Goal: Task Accomplishment & Management: Use online tool/utility

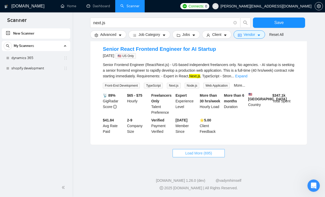
scroll to position [1180, 0]
click at [190, 152] on span "Load More (695)" at bounding box center [198, 154] width 27 height 6
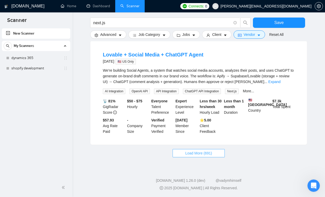
scroll to position [1724, 0]
click at [185, 156] on span "Load More (691)" at bounding box center [198, 154] width 27 height 6
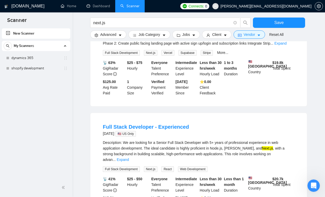
scroll to position [2026, 0]
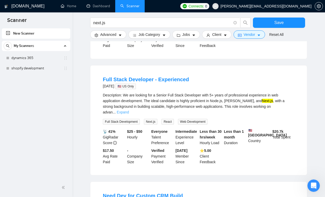
click at [129, 114] on link "Expand" at bounding box center [123, 112] width 12 height 4
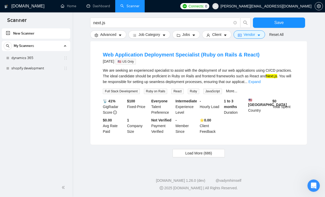
scroll to position [2396, 0]
click at [213, 152] on button "Load More (686)" at bounding box center [199, 153] width 52 height 8
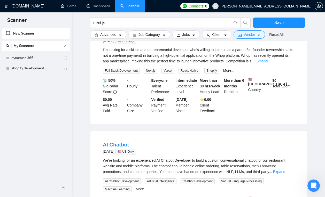
scroll to position [2493, 0]
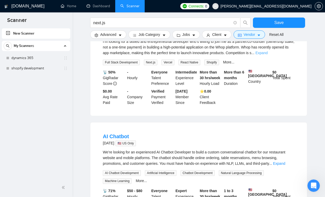
click at [268, 55] on link "Expand" at bounding box center [262, 53] width 12 height 4
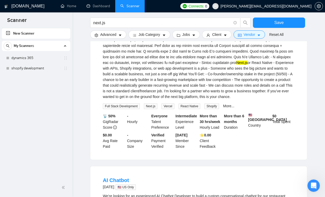
scroll to position [2521, 0]
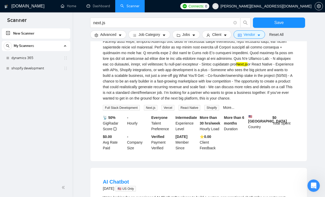
click at [167, 79] on div "Next.js or React Native - Experience with APIs, Shopify integrations, or web ap…" at bounding box center [199, 55] width 192 height 91
copy div "Whop"
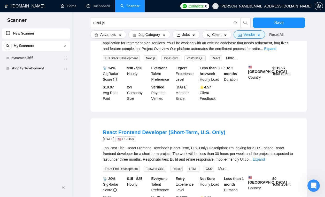
scroll to position [2809, 0]
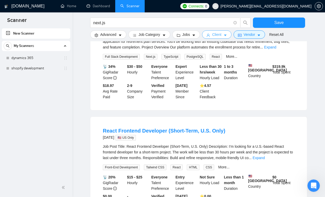
click at [225, 35] on button "Client" at bounding box center [216, 34] width 29 height 8
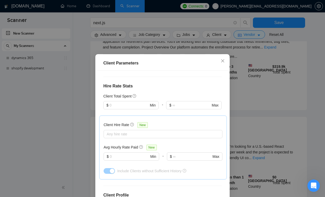
scroll to position [118, 0]
click at [138, 158] on input "text" at bounding box center [129, 156] width 39 height 6
type input "45"
click at [169, 146] on div "Avg Hourly Rate Paid New" at bounding box center [163, 147] width 119 height 6
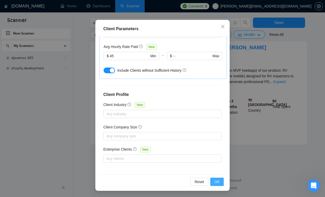
scroll to position [519, 0]
click at [217, 182] on span "OK" at bounding box center [216, 182] width 5 height 6
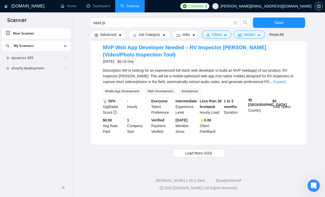
scroll to position [11, 0]
click at [214, 37] on span "Client" at bounding box center [216, 35] width 9 height 6
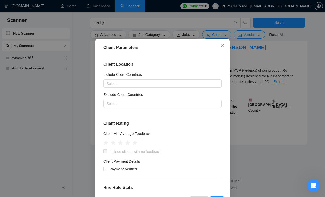
scroll to position [14, 0]
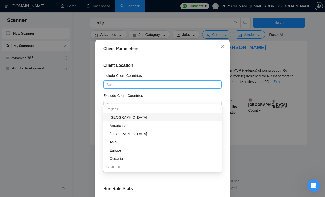
click at [172, 86] on div at bounding box center [160, 85] width 111 height 6
click at [183, 75] on div "Include Client Countries" at bounding box center [162, 77] width 118 height 8
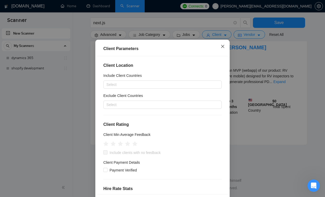
click at [220, 48] on span "Close" at bounding box center [223, 47] width 14 height 14
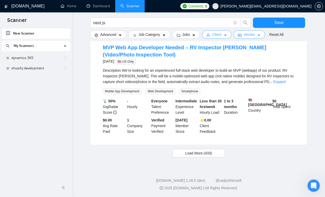
scroll to position [0, 0]
click at [251, 35] on span "Vendor" at bounding box center [249, 35] width 11 height 6
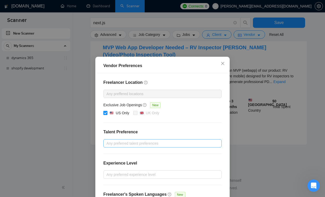
scroll to position [42, 0]
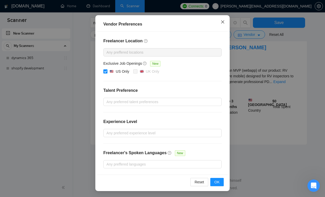
click at [221, 23] on icon "close" at bounding box center [223, 22] width 4 height 4
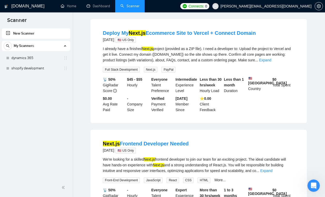
scroll to position [0, 0]
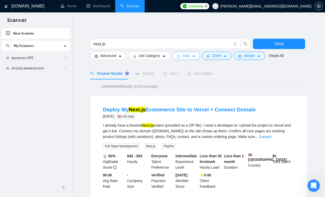
click at [188, 54] on span "Jobs" at bounding box center [186, 56] width 8 height 6
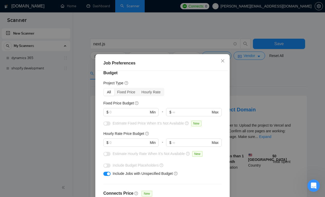
scroll to position [7, 0]
click at [126, 143] on input "text" at bounding box center [129, 143] width 39 height 6
type input "45"
click at [183, 88] on div "All Fixed Price Hourly Rate" at bounding box center [162, 92] width 118 height 8
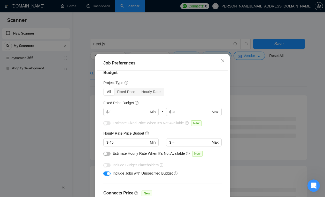
click at [109, 154] on button "button" at bounding box center [106, 154] width 7 height 4
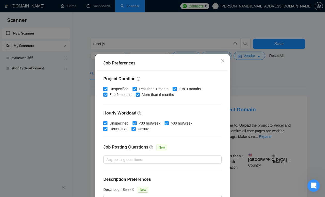
scroll to position [152, 0]
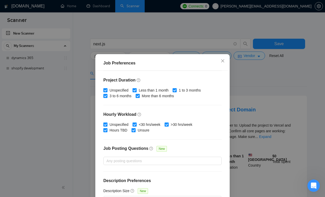
click at [136, 90] on input "Less than 1 month" at bounding box center [135, 90] width 4 height 4
checkbox input "false"
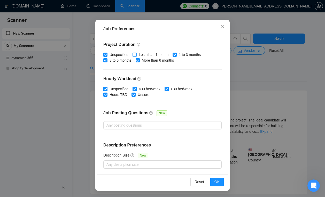
scroll to position [7, 0]
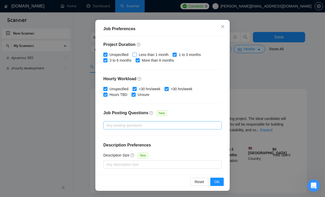
click at [149, 127] on div at bounding box center [160, 125] width 111 height 6
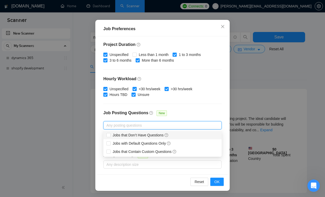
click at [183, 108] on div "Budget Project Type All Fixed Price Hourly Rate Fixed Price Budget $ Min - $ Ma…" at bounding box center [162, 105] width 131 height 138
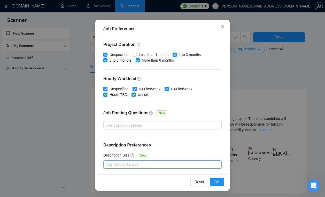
click at [174, 163] on div at bounding box center [160, 165] width 111 height 6
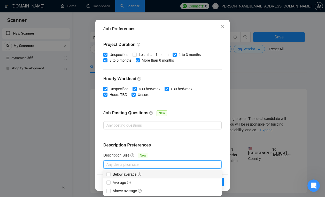
click at [183, 147] on h4 "Description Preferences" at bounding box center [162, 145] width 118 height 6
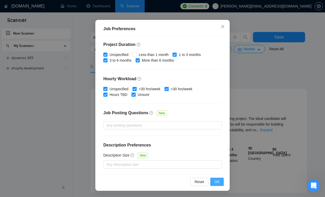
click at [217, 181] on span "OK" at bounding box center [216, 182] width 5 height 6
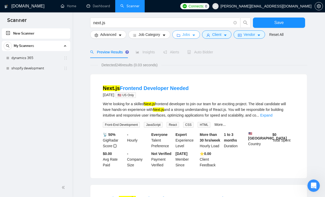
scroll to position [21, 0]
click at [272, 114] on link "Expand" at bounding box center [266, 116] width 12 height 4
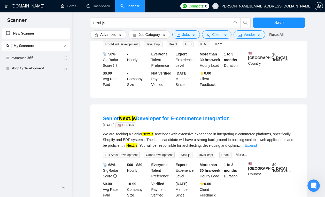
scroll to position [118, 0]
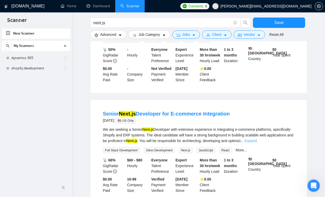
click at [257, 143] on link "Expand" at bounding box center [251, 141] width 12 height 4
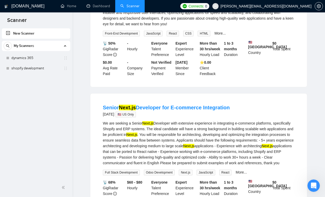
scroll to position [0, 0]
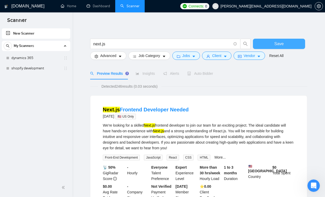
click at [261, 44] on button "Save" at bounding box center [279, 44] width 52 height 10
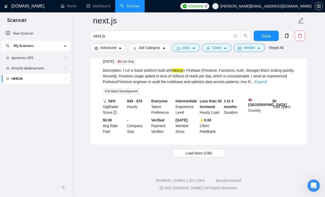
scroll to position [1118, 0]
click at [195, 155] on span "Load More (236)" at bounding box center [198, 154] width 27 height 6
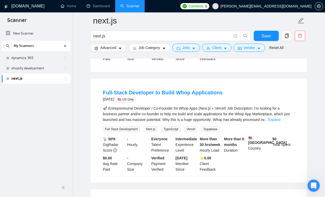
scroll to position [1311, 0]
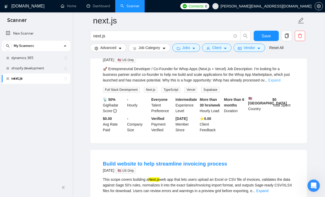
click at [280, 82] on link "Expand" at bounding box center [274, 80] width 12 height 4
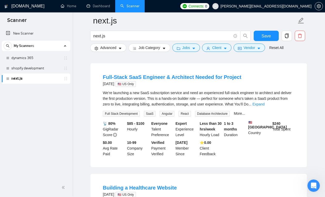
scroll to position [1941, 0]
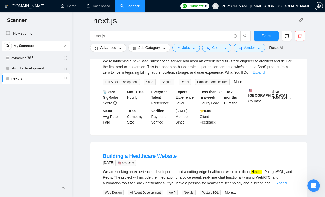
click at [265, 75] on link "Expand" at bounding box center [258, 73] width 12 height 4
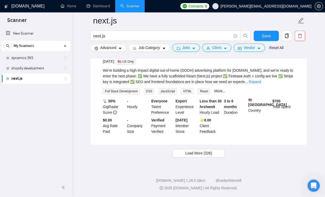
scroll to position [2413, 0]
click at [187, 155] on span "Load More (226)" at bounding box center [198, 154] width 27 height 6
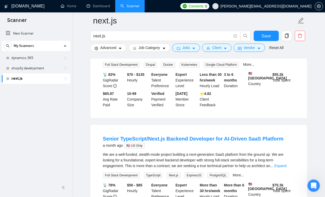
scroll to position [2726, 0]
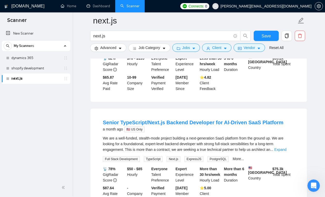
click at [280, 41] on link "Expand" at bounding box center [274, 39] width 12 height 4
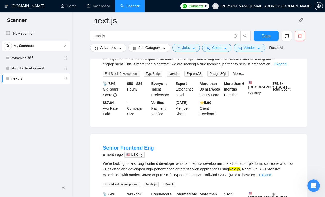
scroll to position [2903, 0]
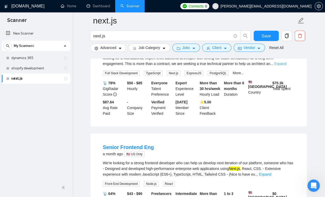
click at [286, 66] on link "Expand" at bounding box center [280, 64] width 12 height 4
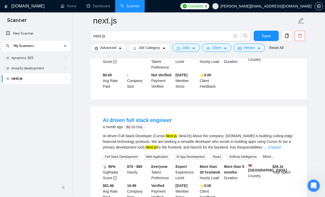
scroll to position [3190, 0]
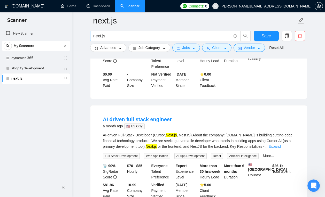
click at [140, 39] on input "next.js" at bounding box center [162, 36] width 138 height 6
click at [269, 36] on span "Save" at bounding box center [265, 36] width 9 height 6
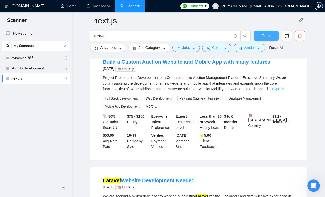
scroll to position [56, 0]
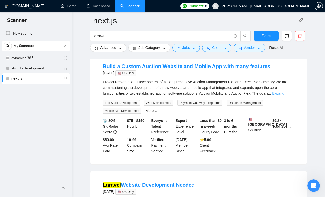
click at [284, 94] on link "Expand" at bounding box center [278, 93] width 12 height 4
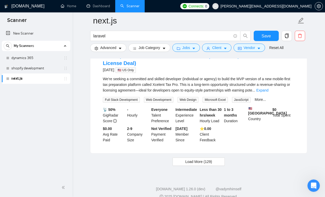
scroll to position [1591, 0]
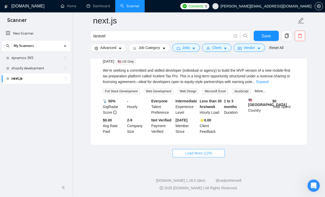
click at [183, 154] on button "Load More (129)" at bounding box center [199, 153] width 52 height 8
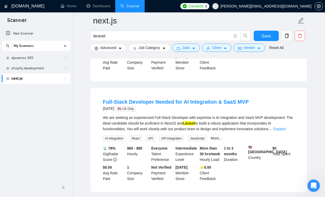
scroll to position [1754, 0]
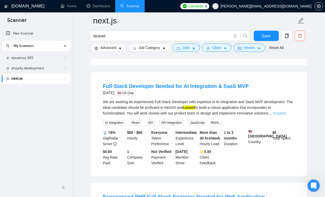
click at [284, 115] on link "Expand" at bounding box center [279, 113] width 12 height 4
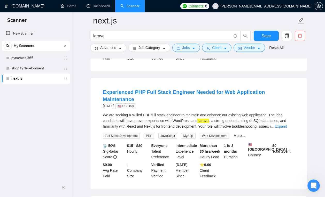
scroll to position [1870, 0]
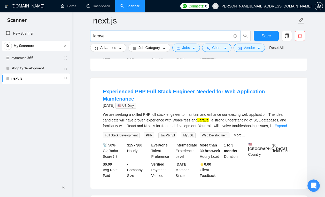
click at [108, 38] on input "laravel" at bounding box center [162, 36] width 138 height 6
click at [262, 37] on span "Save" at bounding box center [265, 36] width 9 height 6
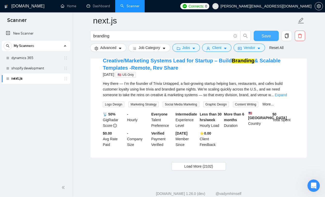
scroll to position [1115, 0]
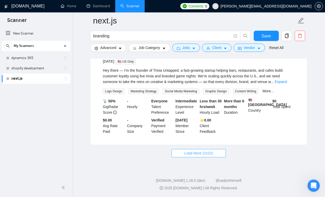
click at [184, 156] on span "Load More (2102)" at bounding box center [198, 154] width 29 height 6
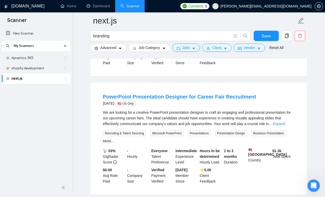
scroll to position [1955, 0]
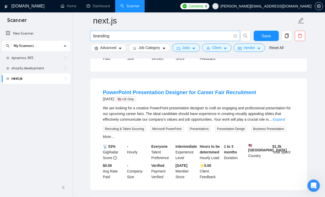
click at [129, 37] on input "branding" at bounding box center [162, 36] width 138 height 6
type input "klaviyo"
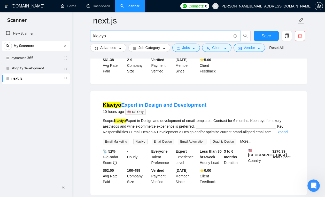
scroll to position [136, 0]
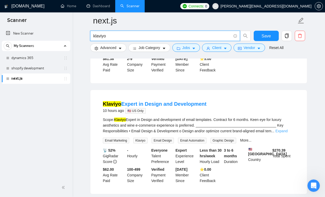
click at [288, 132] on link "Expand" at bounding box center [281, 131] width 12 height 4
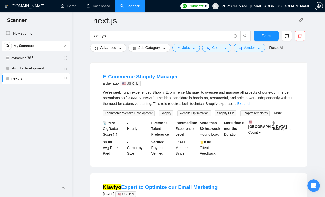
scroll to position [335, 0]
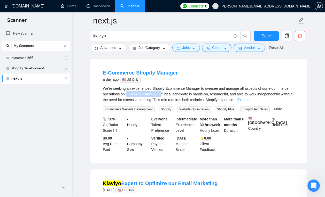
drag, startPoint x: 145, startPoint y: 94, endPoint x: 179, endPoint y: 94, distance: 33.1
click at [179, 94] on div "We’re seeking an experienced Shopify Ecommerce Manager to oversee and manage al…" at bounding box center [199, 94] width 192 height 17
click at [249, 100] on link "Expand" at bounding box center [243, 100] width 12 height 4
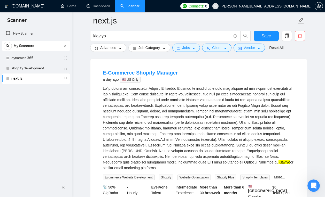
drag, startPoint x: 145, startPoint y: 95, endPoint x: 173, endPoint y: 95, distance: 28.7
click at [173, 95] on div "Klaviyo or similar email marketing platforms." at bounding box center [199, 128] width 192 height 85
drag, startPoint x: 179, startPoint y: 95, endPoint x: 145, endPoint y: 93, distance: 34.2
click at [145, 93] on div "Klaviyo or similar email marketing platforms." at bounding box center [199, 128] width 192 height 85
copy div "[DOMAIN_NAME]"
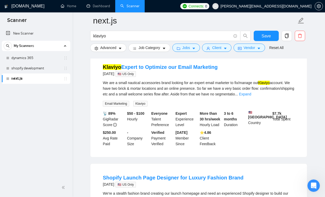
scroll to position [511, 0]
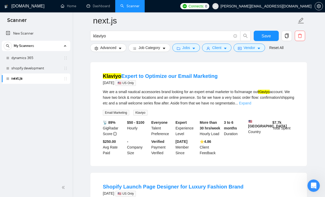
click at [251, 105] on link "Expand" at bounding box center [245, 103] width 12 height 4
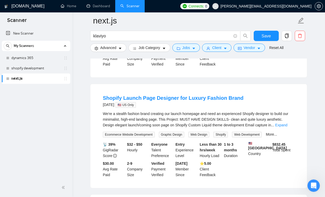
scroll to position [616, 0]
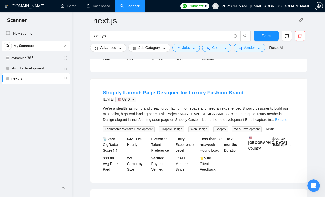
click at [287, 122] on link "Expand" at bounding box center [281, 120] width 12 height 4
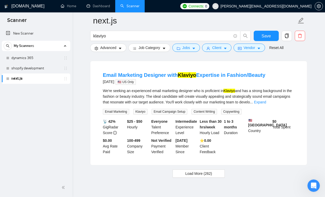
scroll to position [1250, 0]
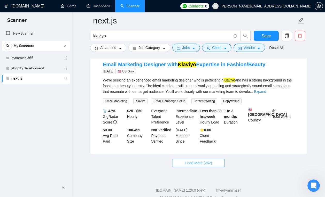
click at [191, 166] on span "Load More (262)" at bounding box center [198, 163] width 27 height 6
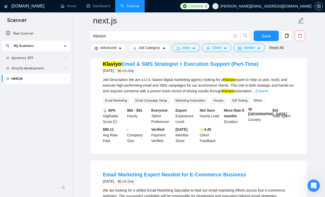
scroll to position [1816, 0]
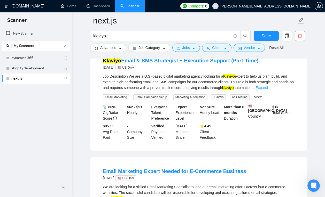
click at [268, 90] on link "Expand" at bounding box center [262, 88] width 12 height 4
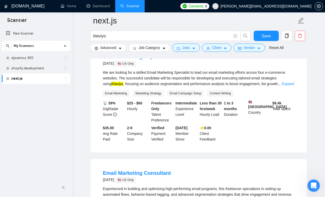
scroll to position [2035, 0]
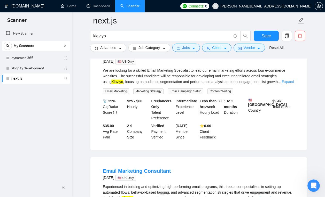
click at [283, 84] on link "Expand" at bounding box center [288, 82] width 12 height 4
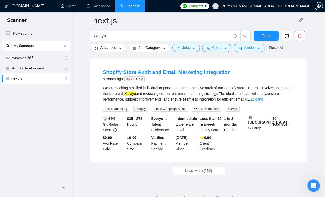
scroll to position [2556, 0]
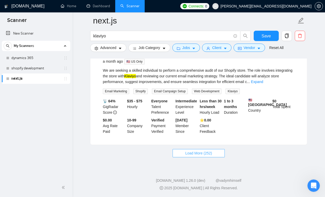
click at [211, 154] on span "Load More (252)" at bounding box center [198, 154] width 27 height 6
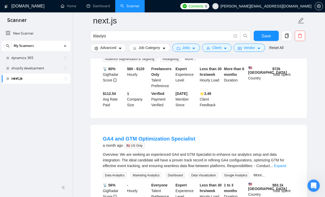
scroll to position [2618, 0]
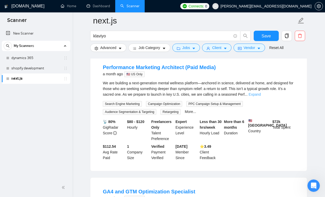
click at [261, 97] on link "Expand" at bounding box center [255, 94] width 12 height 4
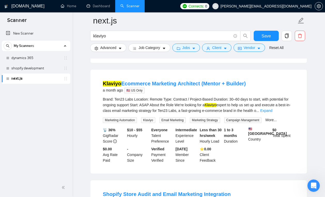
scroll to position [3136, 0]
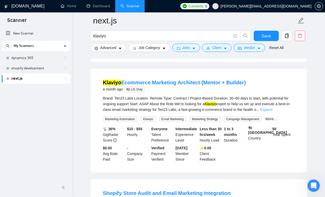
click at [272, 112] on link "Expand" at bounding box center [266, 110] width 12 height 4
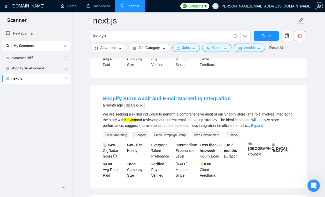
scroll to position [3413, 0]
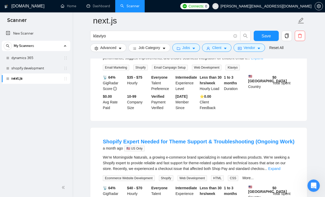
click at [263, 60] on link "Expand" at bounding box center [257, 58] width 12 height 4
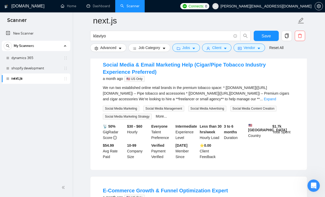
scroll to position [3771, 0]
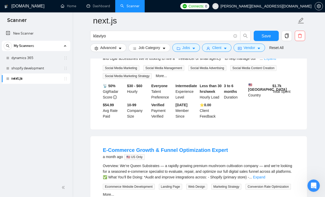
click at [276, 61] on link "Expand" at bounding box center [270, 59] width 12 height 4
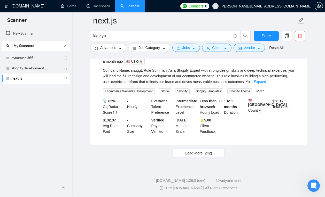
scroll to position [4121, 0]
click at [139, 85] on div "Company Name: snuggL Role Summary As a Shopify Expert with strong design skills…" at bounding box center [199, 76] width 192 height 17
copy div "snuggL"
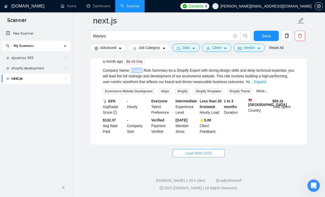
click at [192, 154] on span "Load More (242)" at bounding box center [198, 154] width 27 height 6
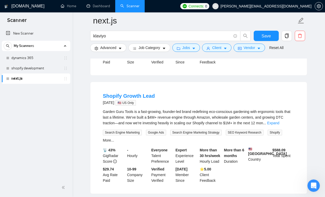
scroll to position [4598, 0]
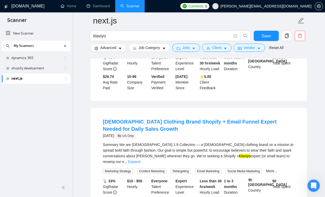
click at [279, 33] on link "Expand" at bounding box center [273, 30] width 12 height 4
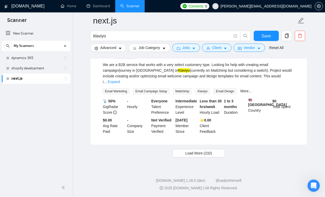
scroll to position [5511, 0]
click at [194, 154] on span "Load More (232)" at bounding box center [198, 154] width 27 height 6
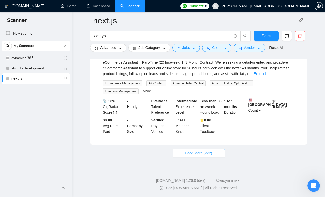
scroll to position [6623, 0]
